Goal: Download file/media

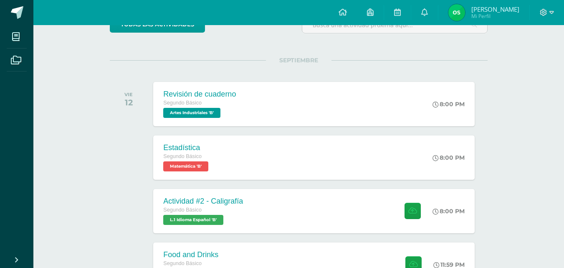
scroll to position [89, 0]
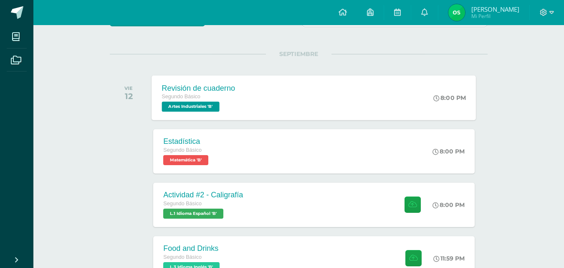
click at [205, 106] on span "Artes Industriales 'B'" at bounding box center [191, 106] width 58 height 10
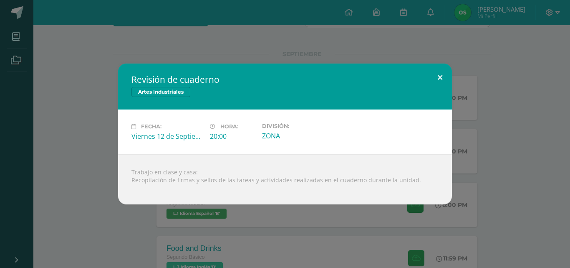
click at [438, 80] on button at bounding box center [440, 77] width 24 height 28
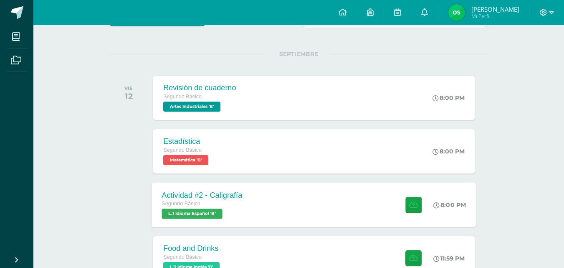
click at [215, 216] on span "L.1 Idioma Español 'B'" at bounding box center [192, 213] width 61 height 10
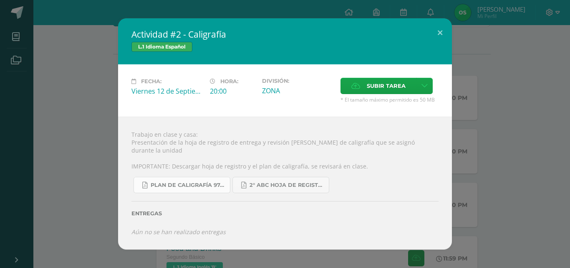
click at [217, 182] on span "Plan de caligrafía 97-142 Segundo Básico ABC.pdf" at bounding box center [188, 185] width 75 height 7
click at [209, 182] on span "Plan de caligrafía 97-142 Segundo Básico ABC.pdf" at bounding box center [188, 185] width 75 height 7
click at [189, 182] on span "Plan de caligrafía 97-142 Segundo Básico ABC.pdf" at bounding box center [188, 185] width 75 height 7
click at [177, 186] on link "Plan de caligrafía 97-142 Segundo Básico ABC.pdf" at bounding box center [182, 185] width 97 height 16
click at [439, 38] on button at bounding box center [440, 32] width 24 height 28
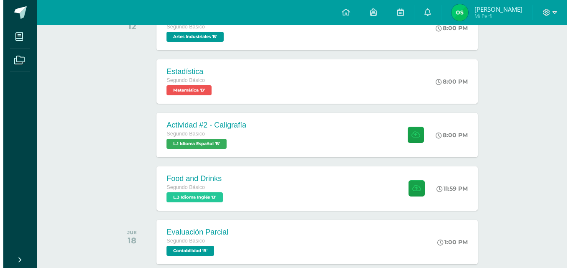
scroll to position [169, 0]
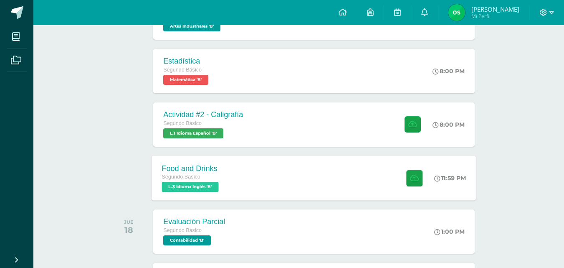
click at [197, 189] on span "L.3 Idioma Inglés 'B'" at bounding box center [190, 187] width 57 height 10
